Goal: Find specific page/section: Find specific page/section

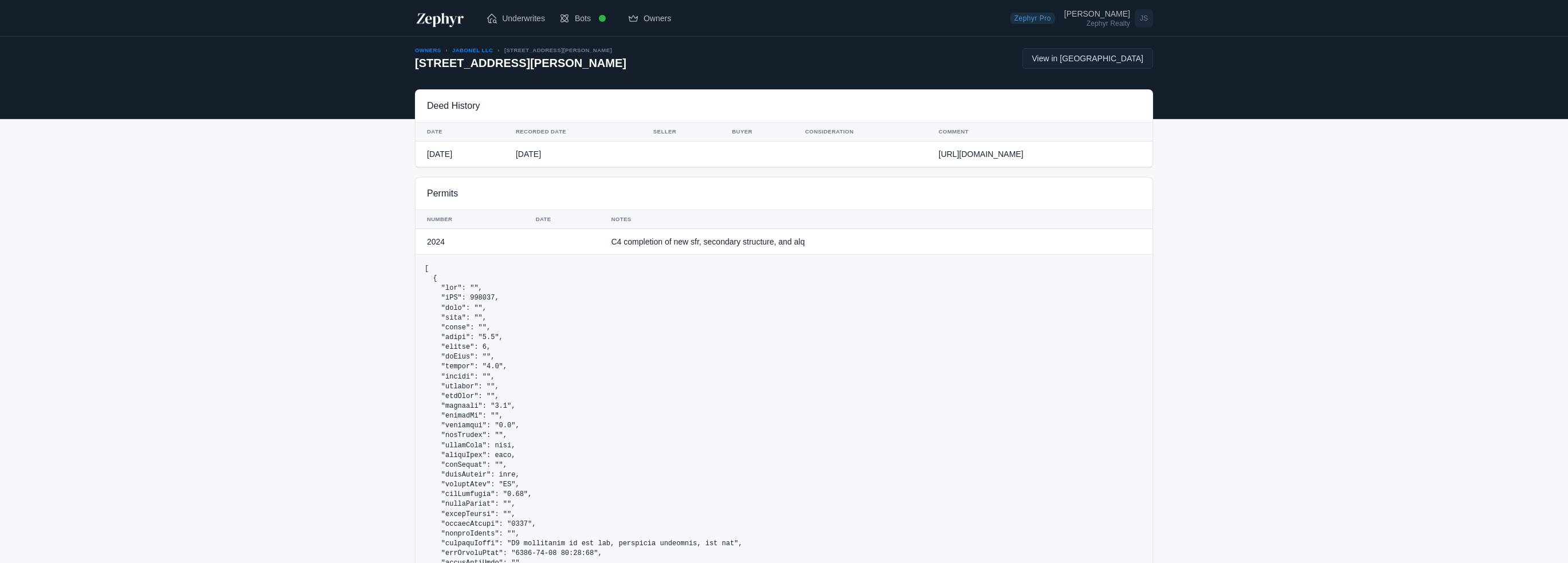
click at [434, 18] on img at bounding box center [439, 18] width 50 height 18
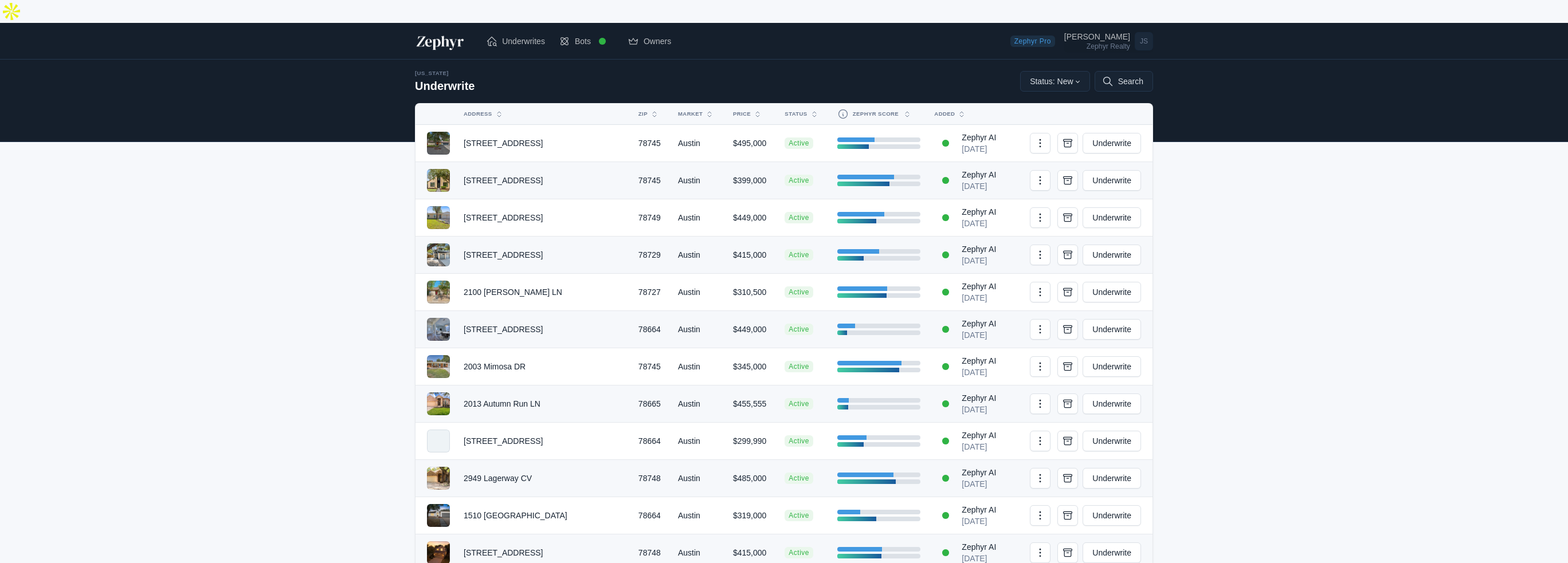
click at [1106, 43] on div "Zephyr Realty" at bounding box center [1097, 46] width 66 height 7
click at [1087, 79] on link "Admin Dashboard" at bounding box center [1102, 89] width 101 height 20
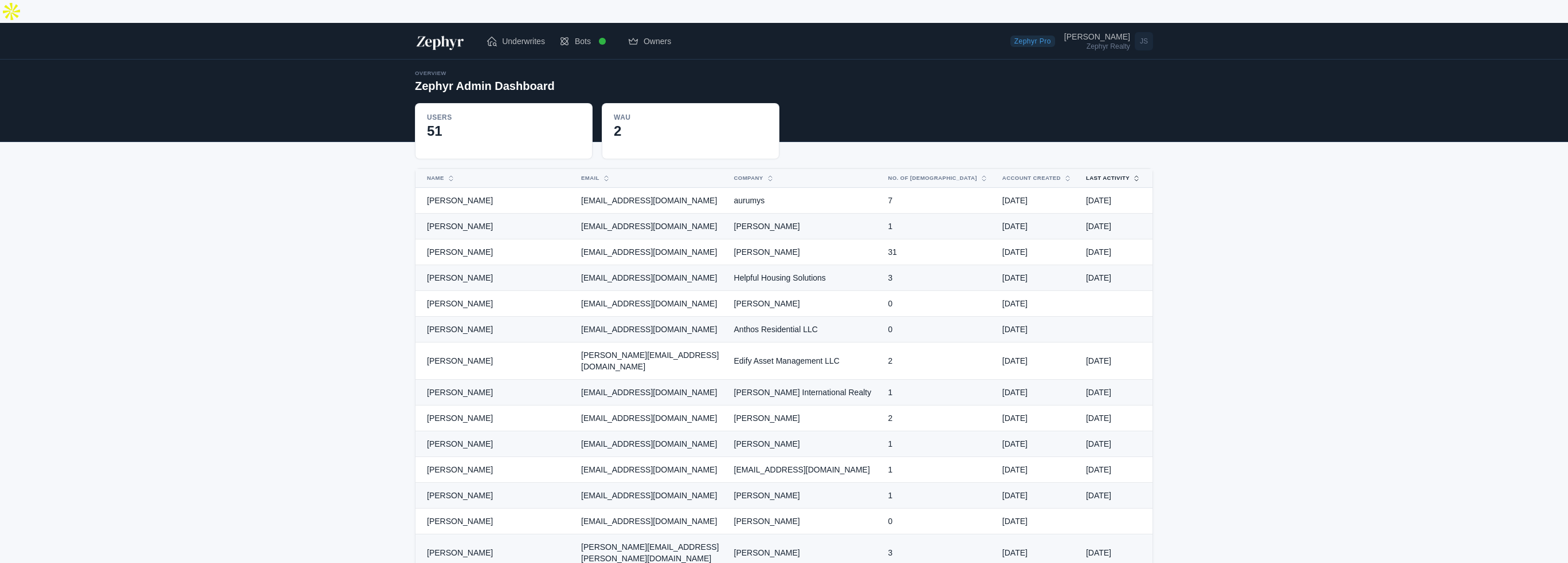
click at [1123, 169] on button "Last Activity" at bounding box center [1106, 178] width 55 height 18
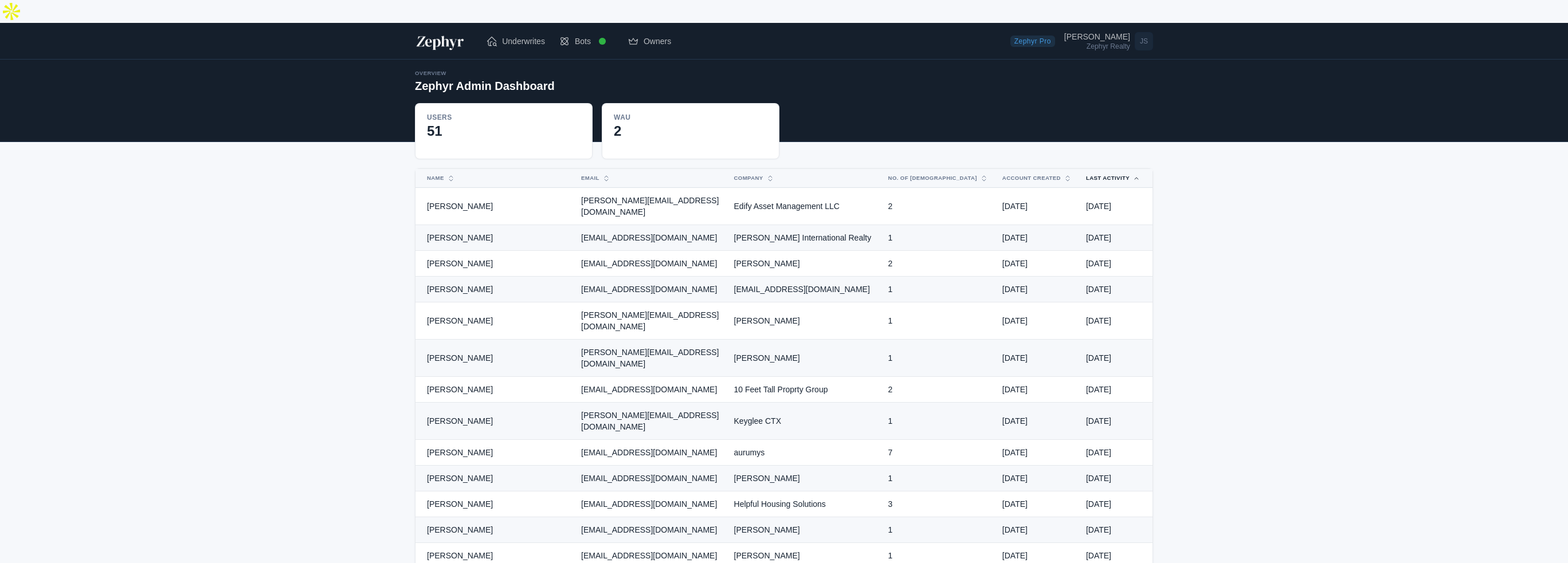
click at [1123, 169] on button "Last Activity" at bounding box center [1106, 178] width 55 height 18
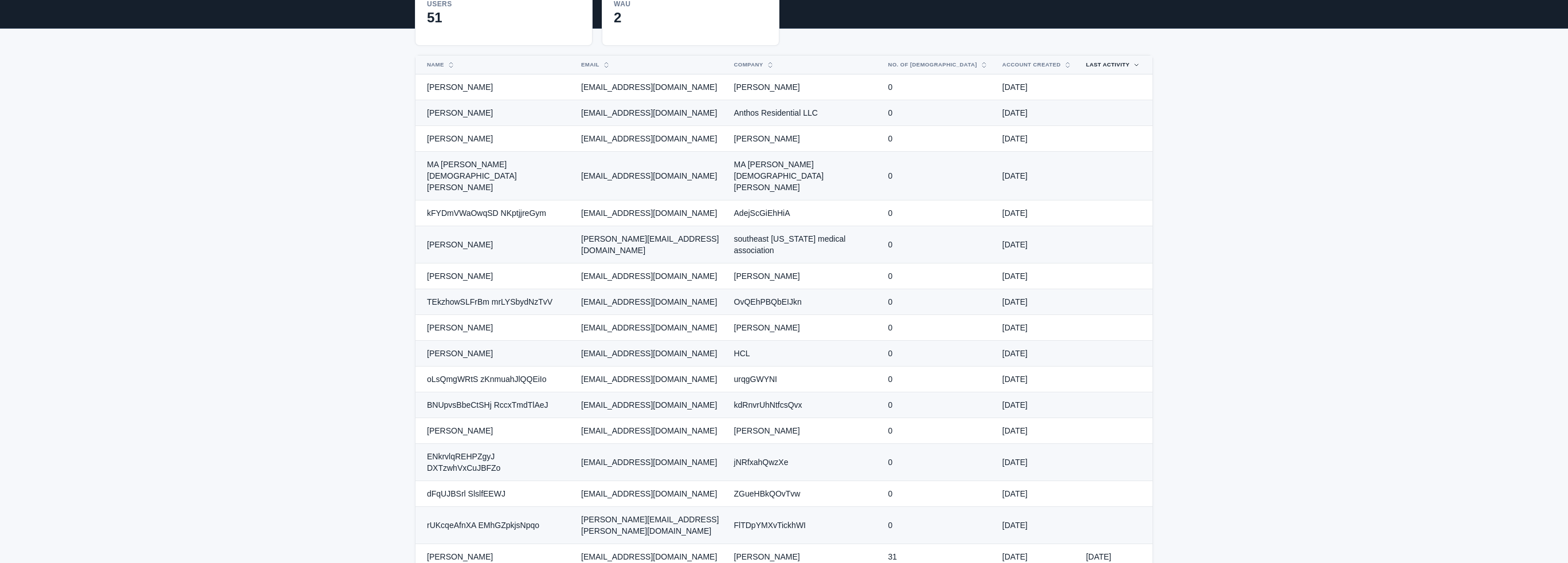
scroll to position [115, 0]
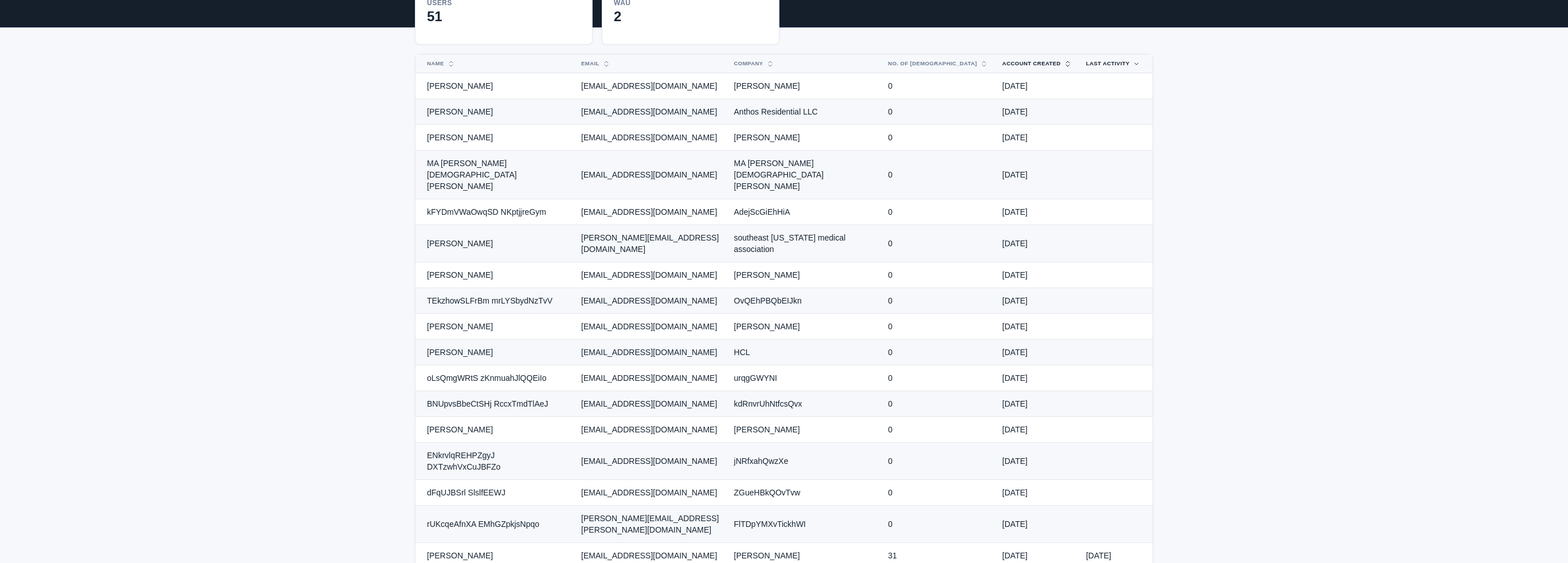
click at [1038, 54] on button "Account Created" at bounding box center [1030, 63] width 70 height 18
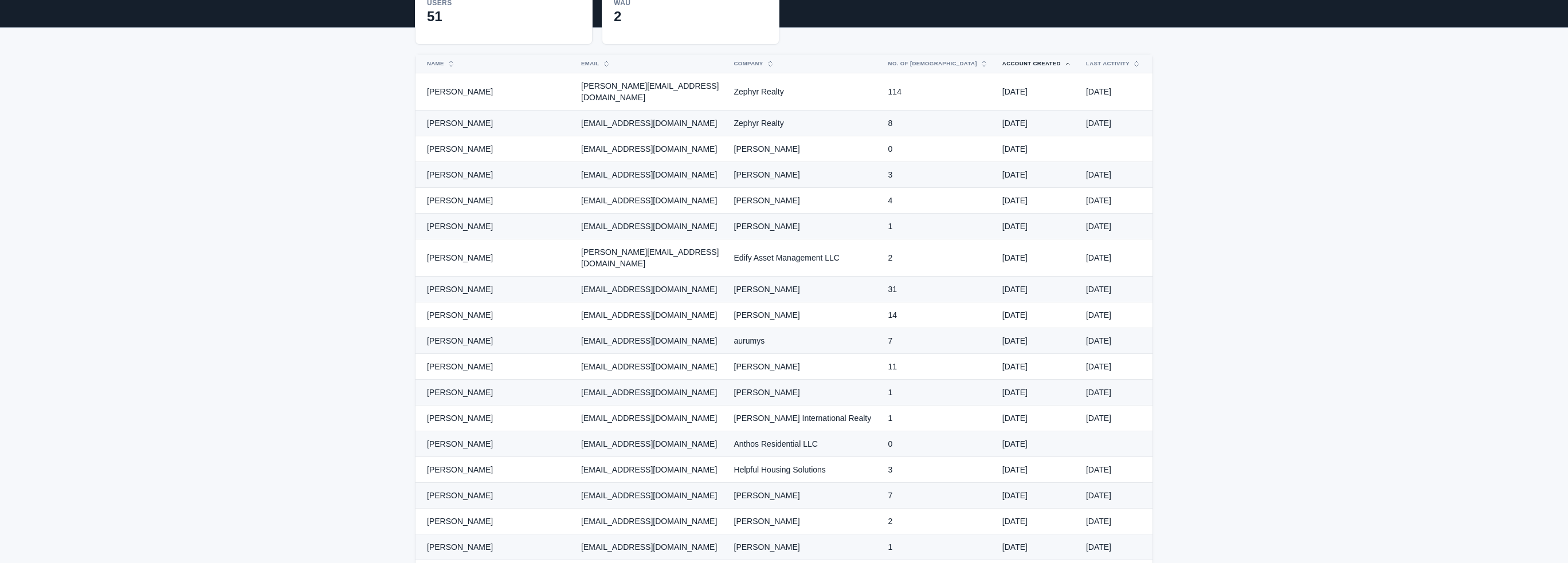
click at [1038, 54] on button "Account Created" at bounding box center [1030, 63] width 70 height 18
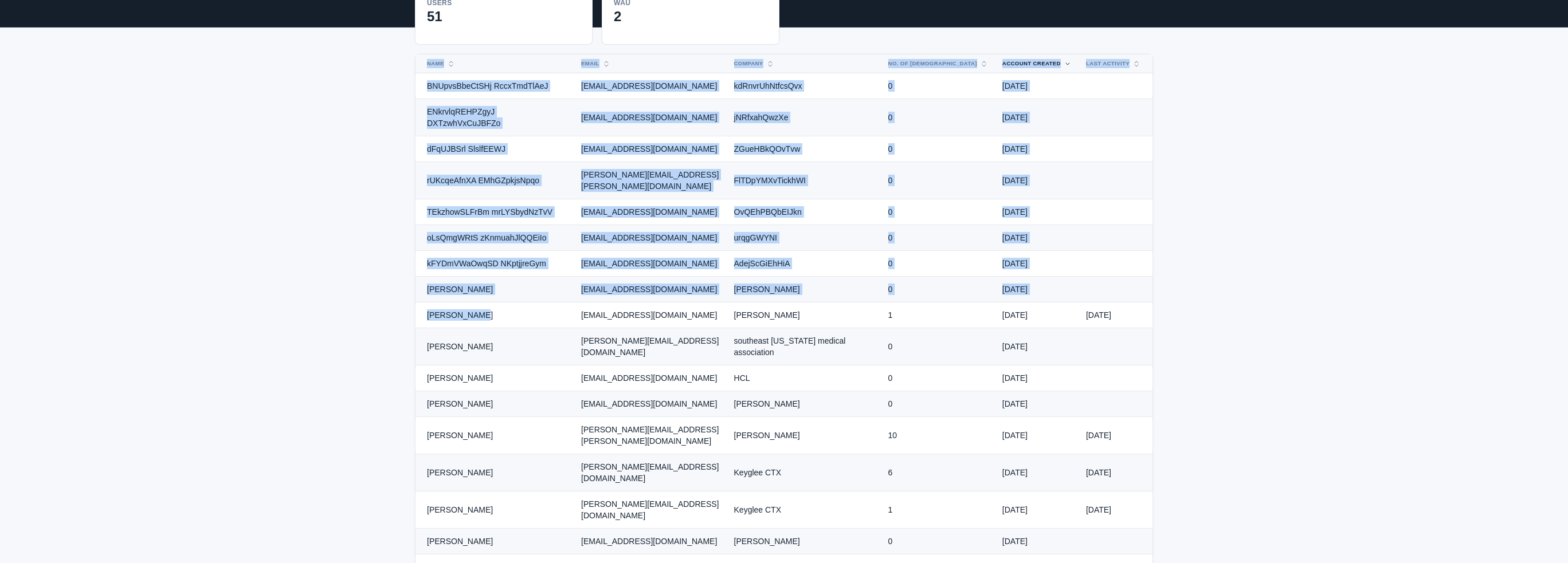
drag, startPoint x: 467, startPoint y: 271, endPoint x: 404, endPoint y: 271, distance: 63.0
click at [504, 303] on td "[PERSON_NAME]" at bounding box center [494, 315] width 159 height 25
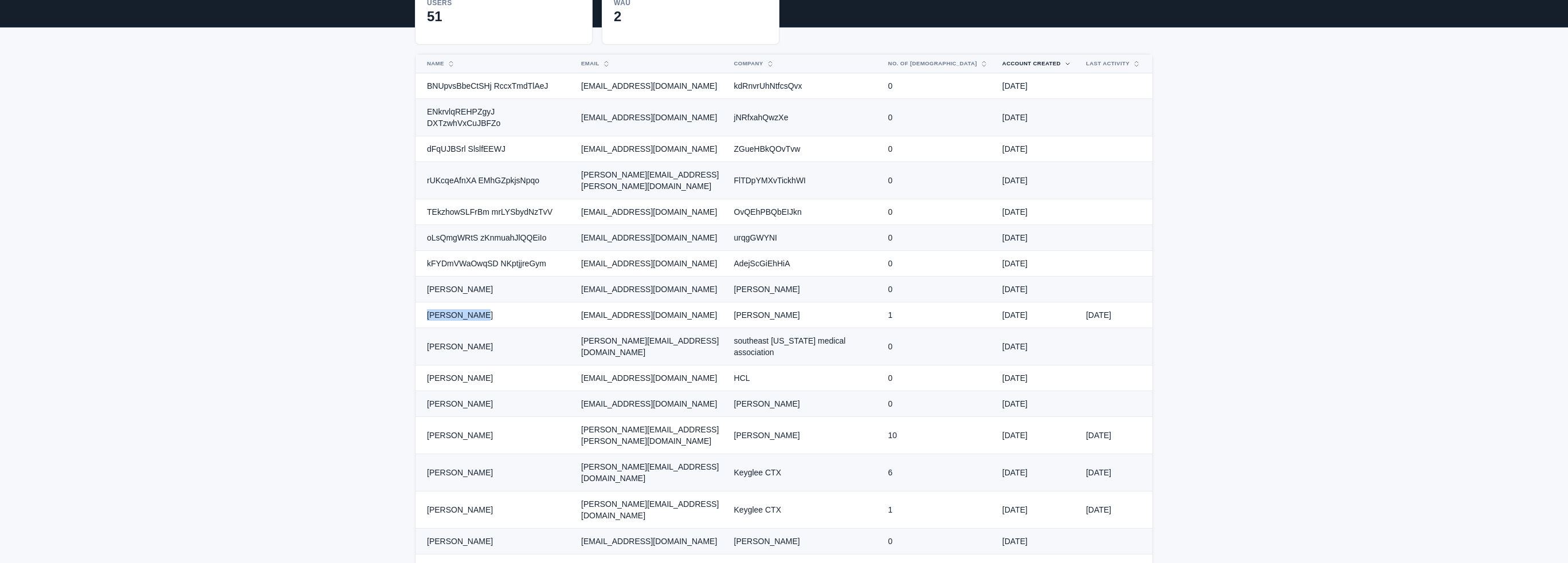
drag, startPoint x: 477, startPoint y: 268, endPoint x: 422, endPoint y: 270, distance: 55.0
click at [422, 303] on td "[PERSON_NAME]" at bounding box center [494, 315] width 159 height 25
copy td "[PERSON_NAME]"
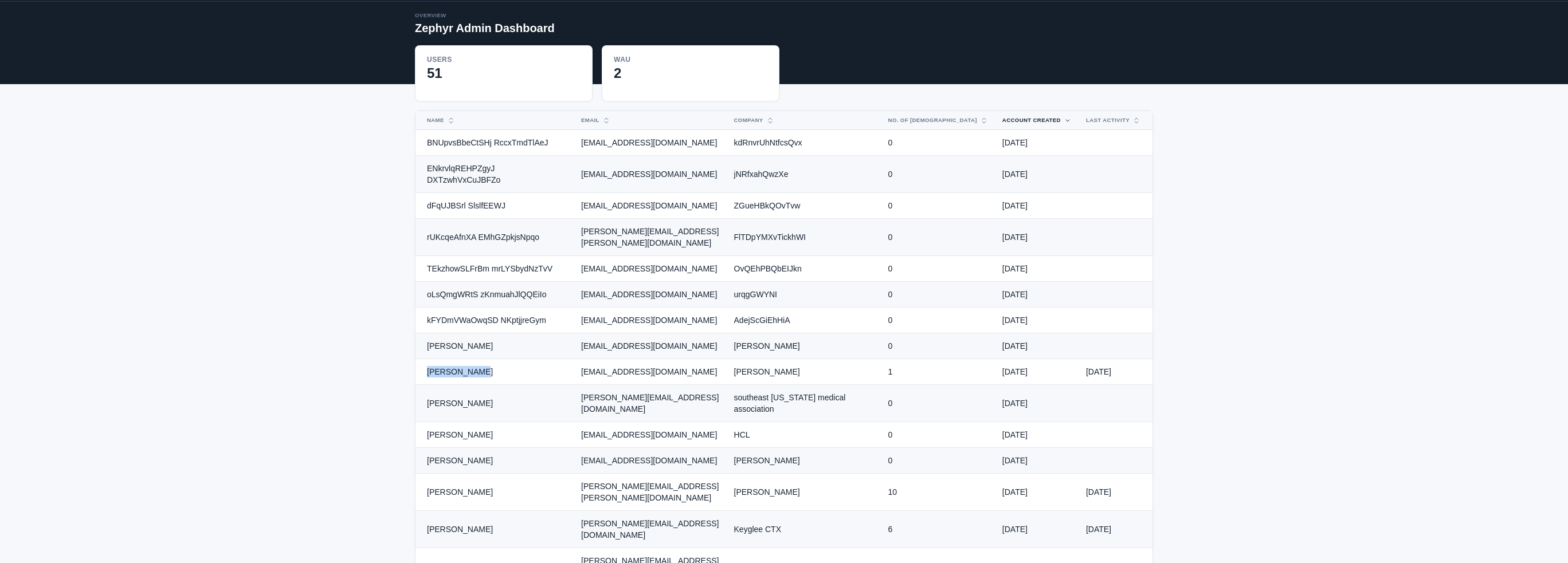
scroll to position [57, 0]
click at [1104, 111] on button "Last Activity" at bounding box center [1106, 120] width 55 height 18
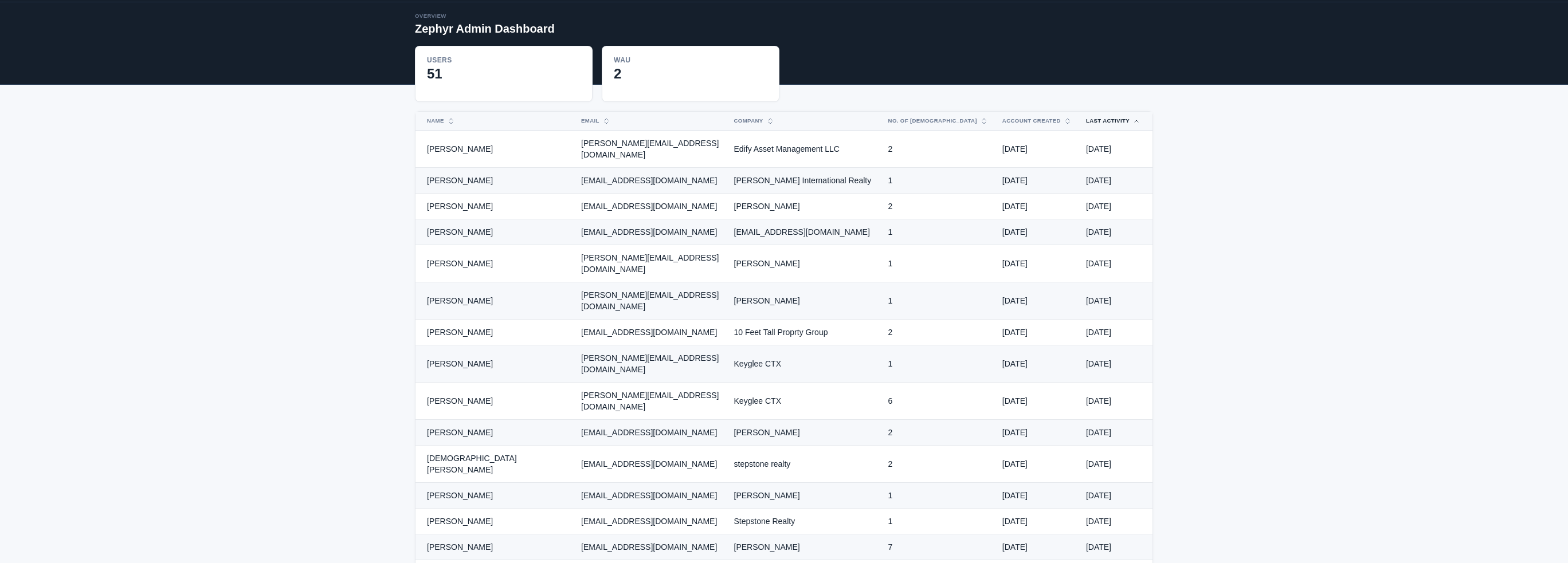
click at [1104, 111] on button "Last Activity" at bounding box center [1106, 120] width 55 height 18
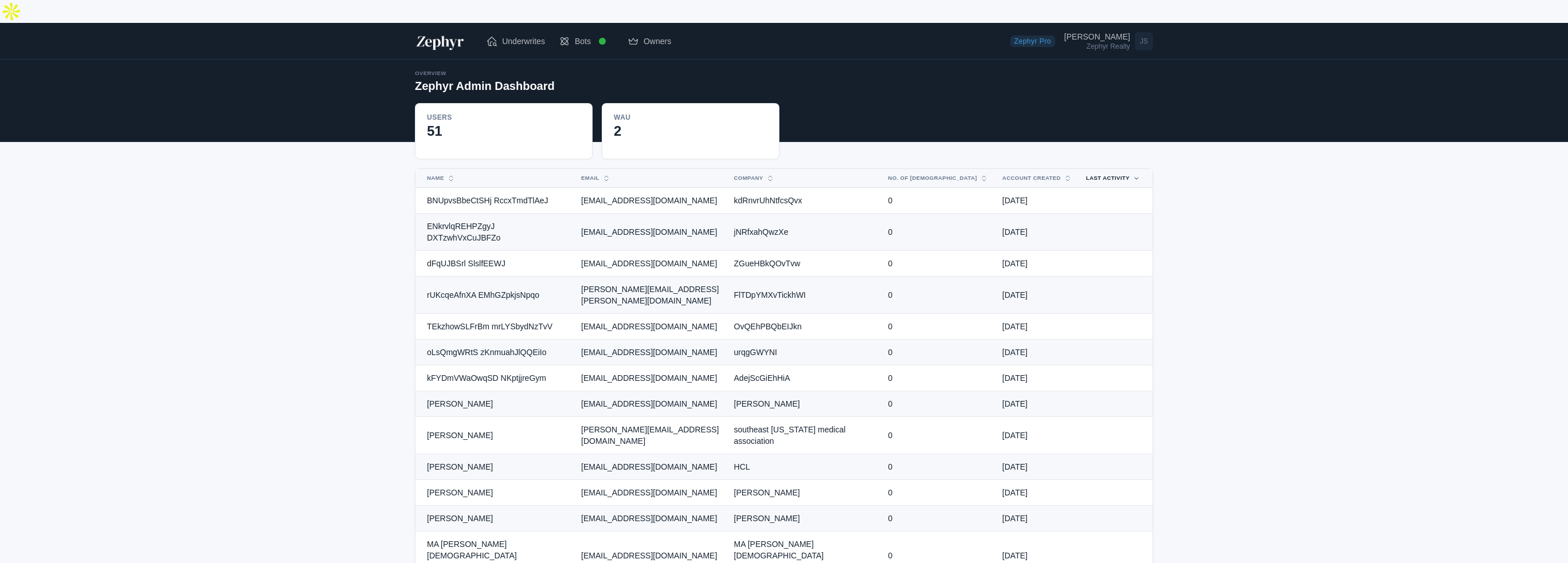
scroll to position [0, 0]
